Goal: Task Accomplishment & Management: Use online tool/utility

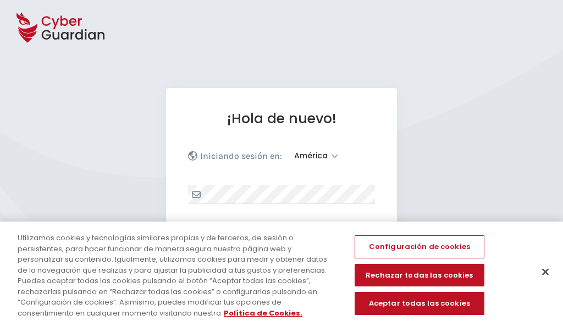
select select "América"
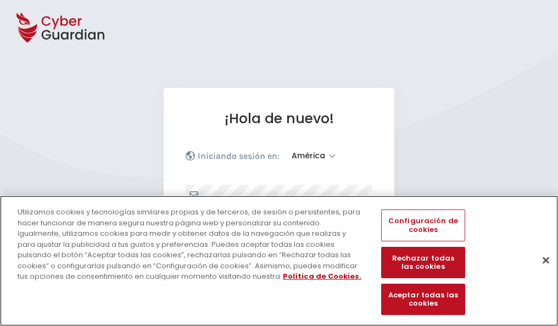
scroll to position [143, 0]
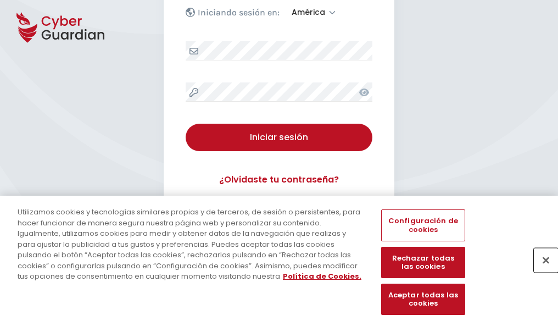
click at [541, 271] on button "Cerrar" at bounding box center [546, 260] width 24 height 24
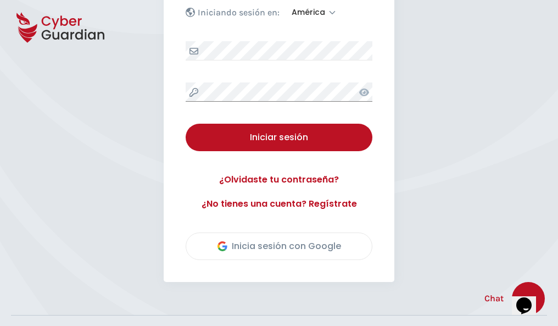
scroll to position [249, 0]
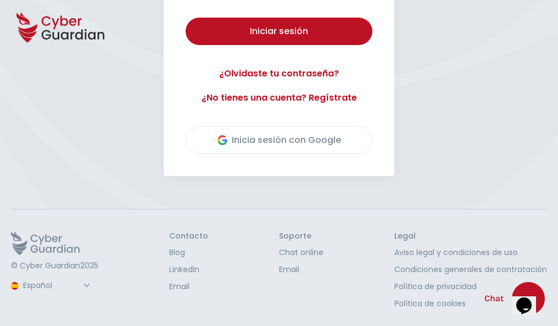
click at [186, 18] on button "Iniciar sesión" at bounding box center [279, 31] width 187 height 27
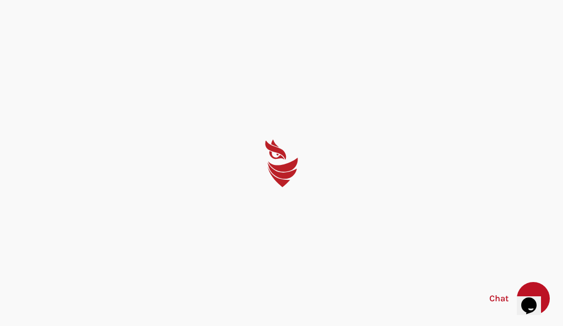
select select "English"
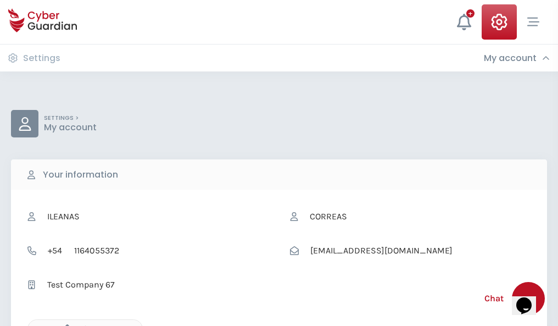
click at [64, 325] on icon "button" at bounding box center [64, 328] width 9 height 9
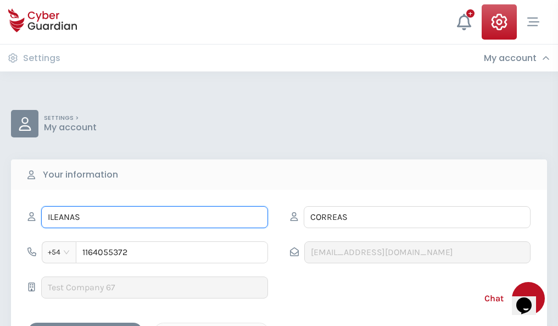
click at [154, 217] on input "ILEANAS" at bounding box center [154, 217] width 227 height 22
type input "I"
type input "Áurea"
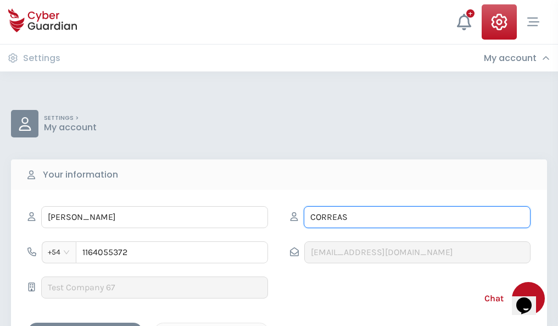
click at [417, 217] on input "CORREAS" at bounding box center [417, 217] width 227 height 22
type input "C"
type input "Pintor"
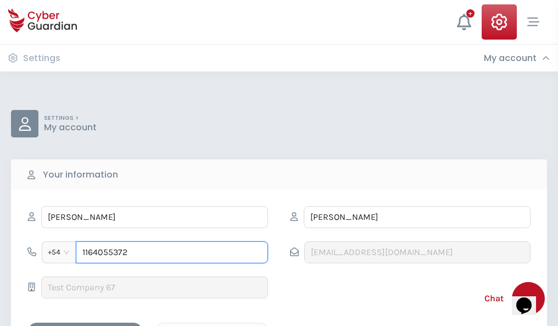
click at [172, 252] on input "1164055372" at bounding box center [172, 252] width 192 height 22
type input "1"
type input "4844273973"
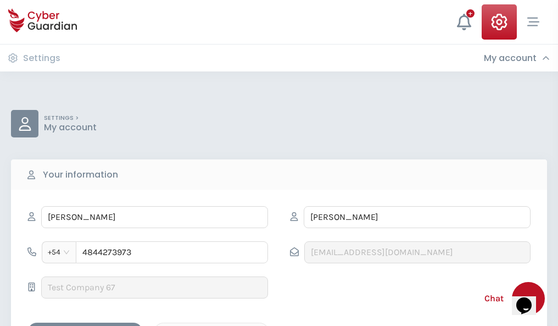
click at [212, 325] on div "Cancel" at bounding box center [212, 332] width 98 height 14
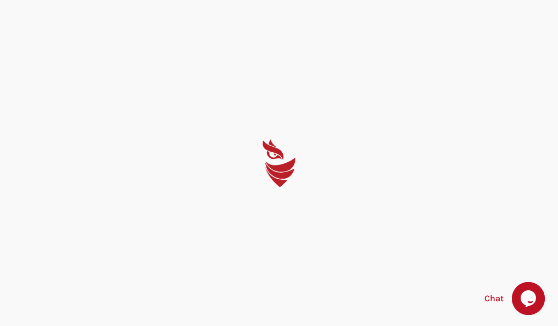
select select "English"
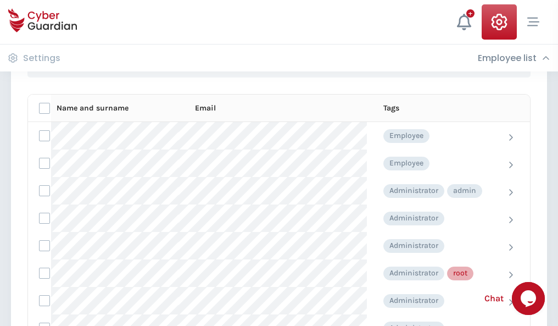
scroll to position [553, 0]
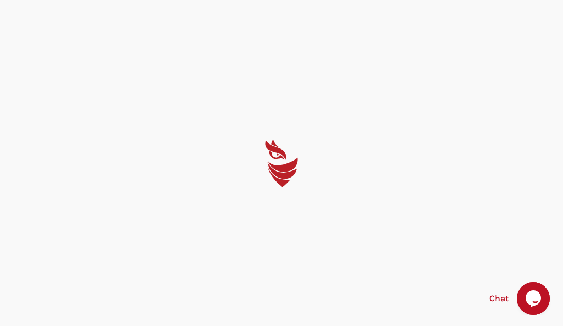
select select "English"
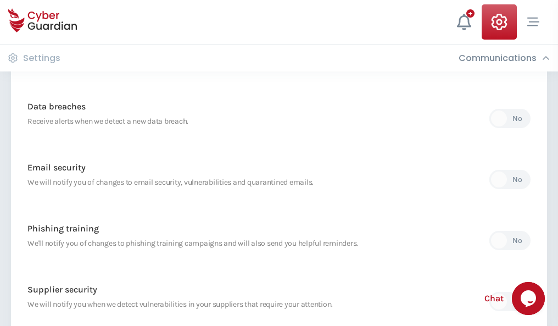
scroll to position [579, 0]
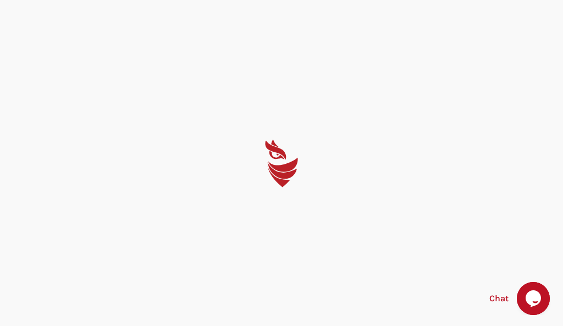
select select "English"
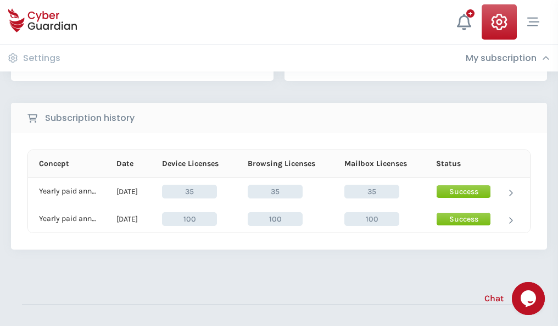
scroll to position [306, 0]
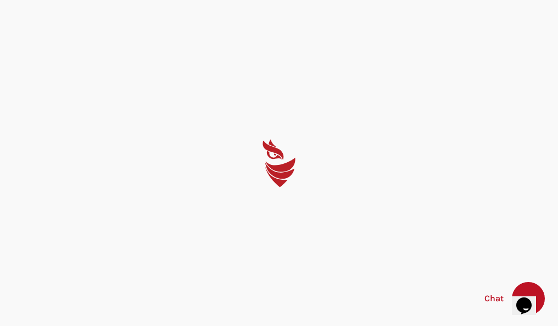
select select "English"
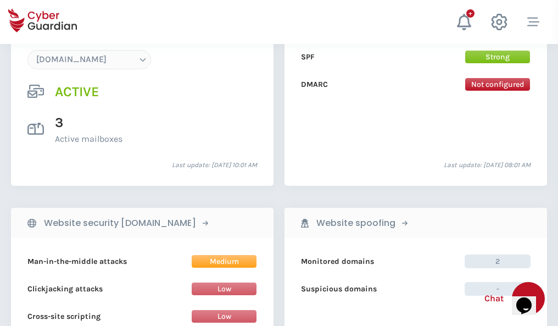
scroll to position [1170, 0]
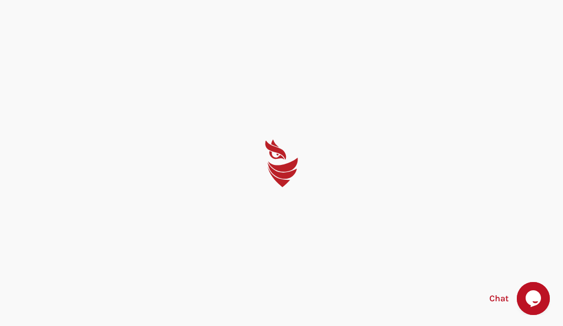
select select "English"
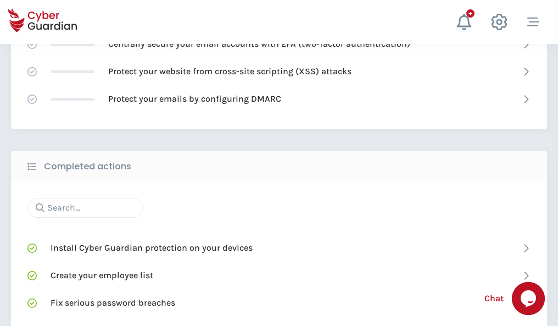
scroll to position [732, 0]
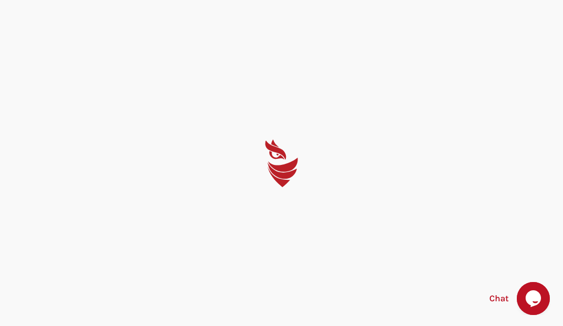
select select "English"
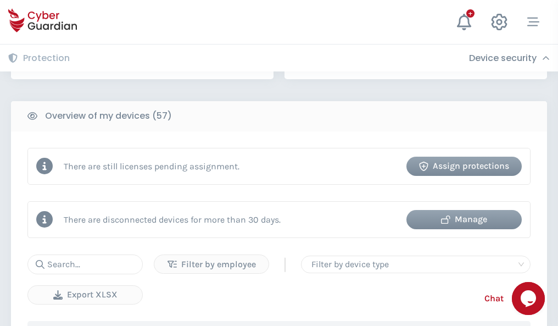
scroll to position [1065, 0]
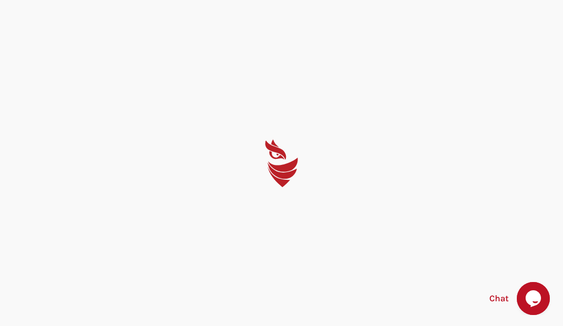
select select "English"
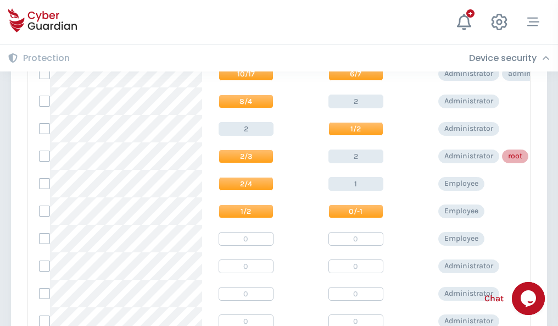
scroll to position [554, 0]
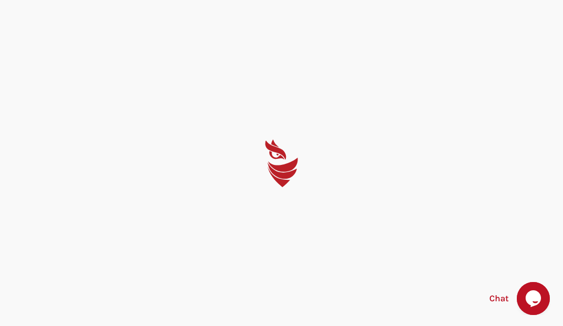
select select "English"
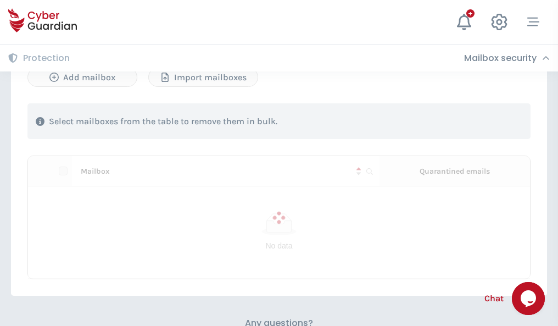
scroll to position [470, 0]
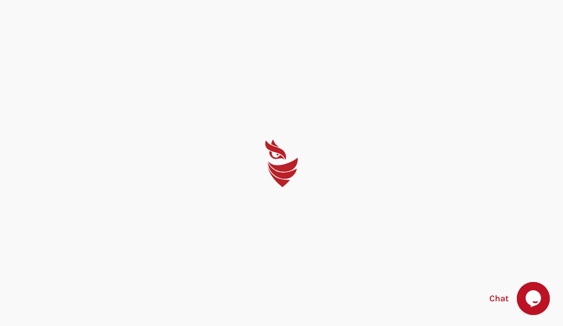
select select "English"
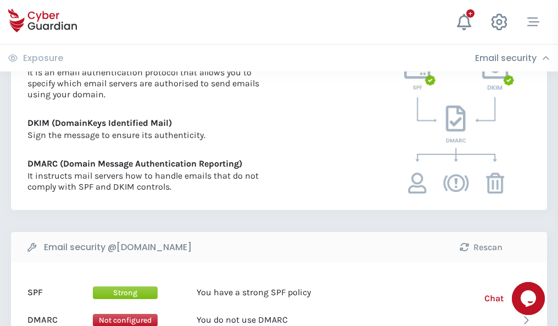
scroll to position [593, 0]
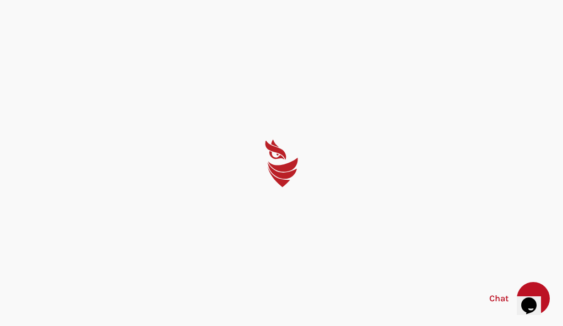
select select "English"
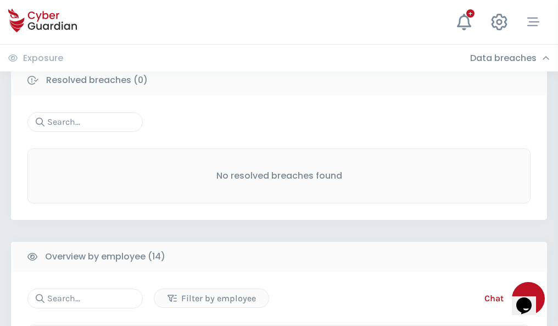
scroll to position [992, 0]
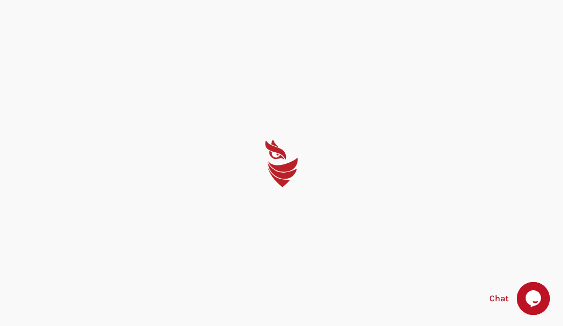
select select "English"
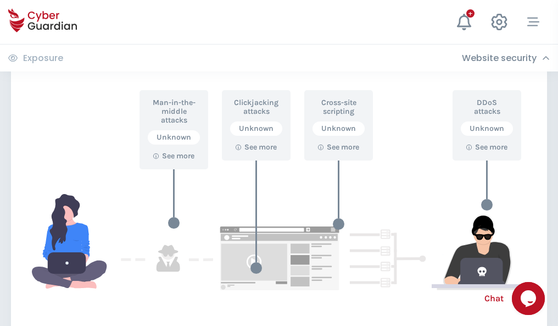
scroll to position [598, 0]
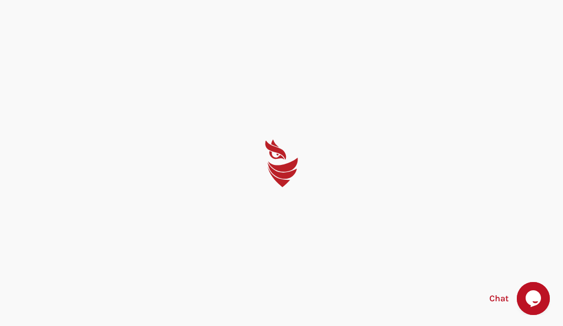
select select "English"
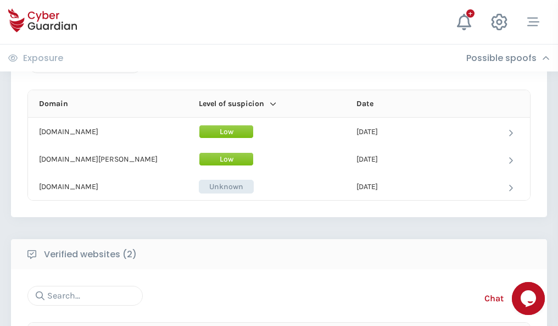
scroll to position [659, 0]
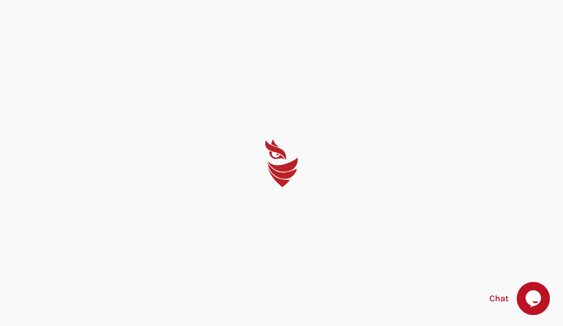
select select "English"
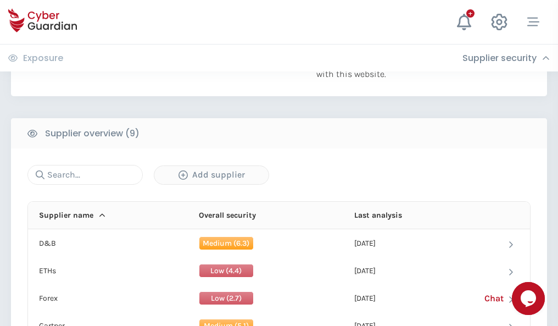
scroll to position [767, 0]
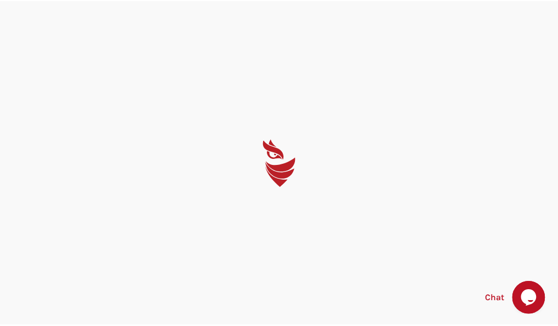
select select "English"
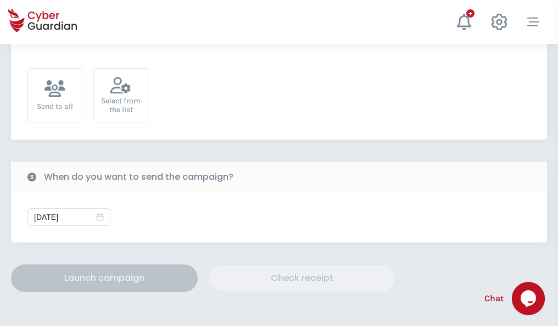
scroll to position [402, 0]
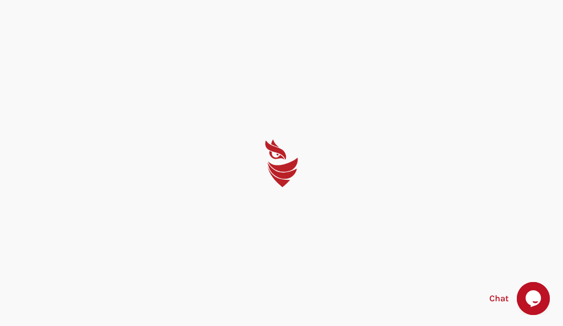
select select "English"
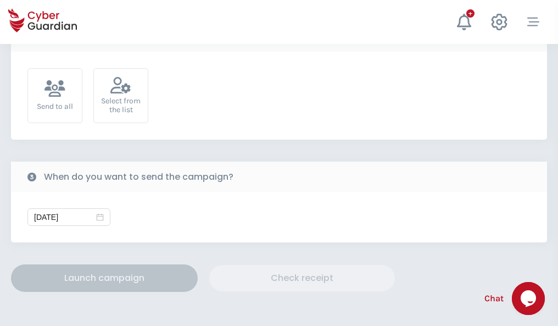
scroll to position [402, 0]
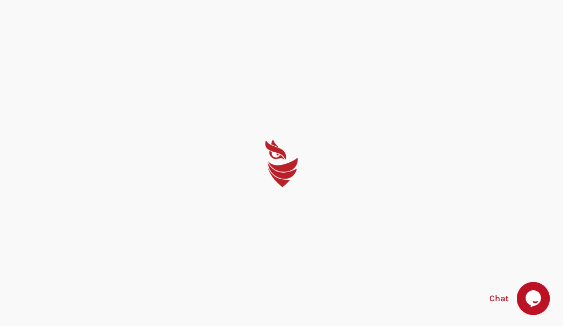
select select "English"
